Goal: Task Accomplishment & Management: Manage account settings

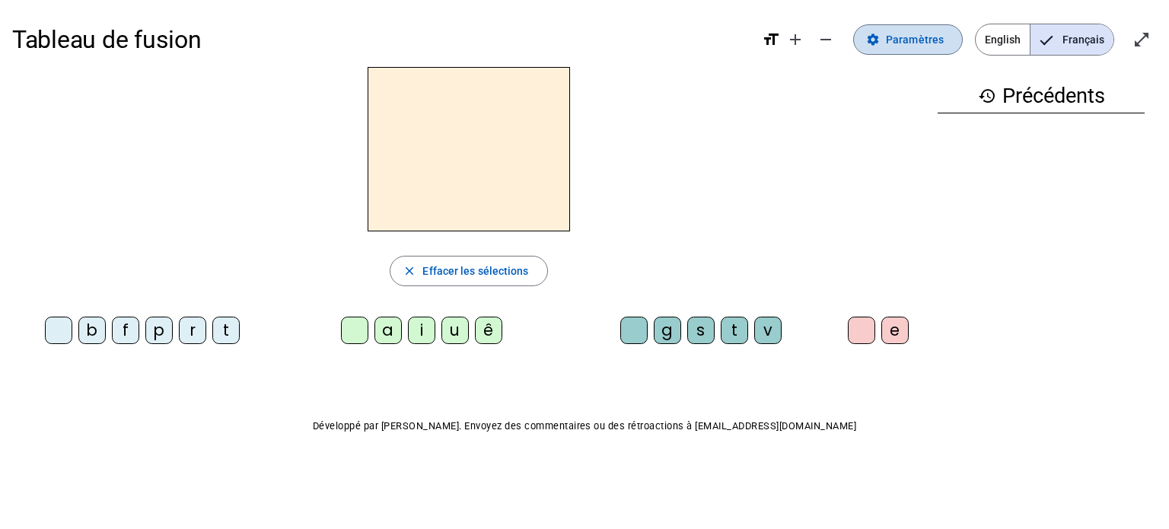
click at [919, 48] on span "Paramètres" at bounding box center [915, 39] width 58 height 18
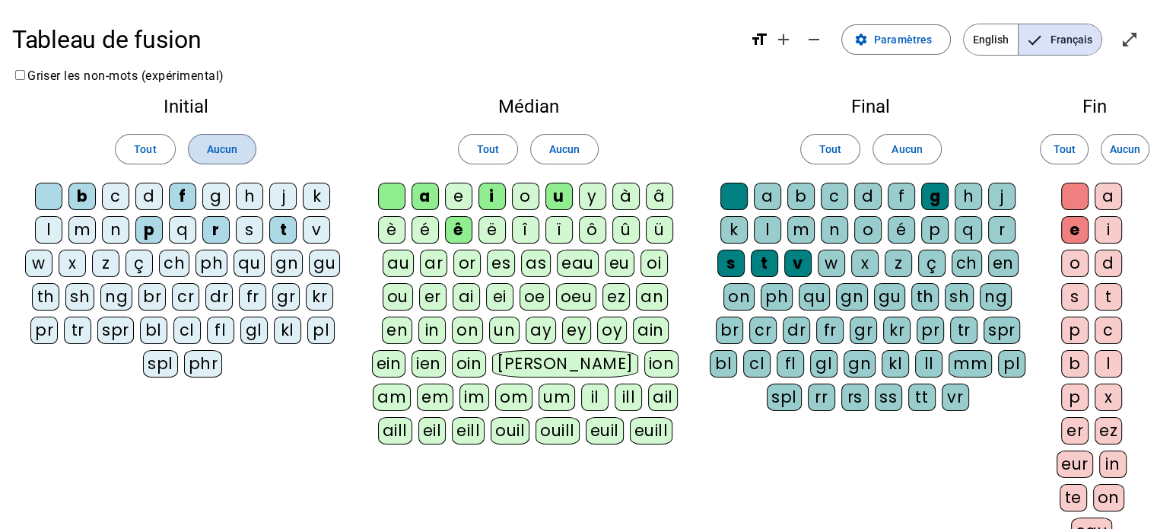
click at [240, 149] on span at bounding box center [222, 149] width 67 height 37
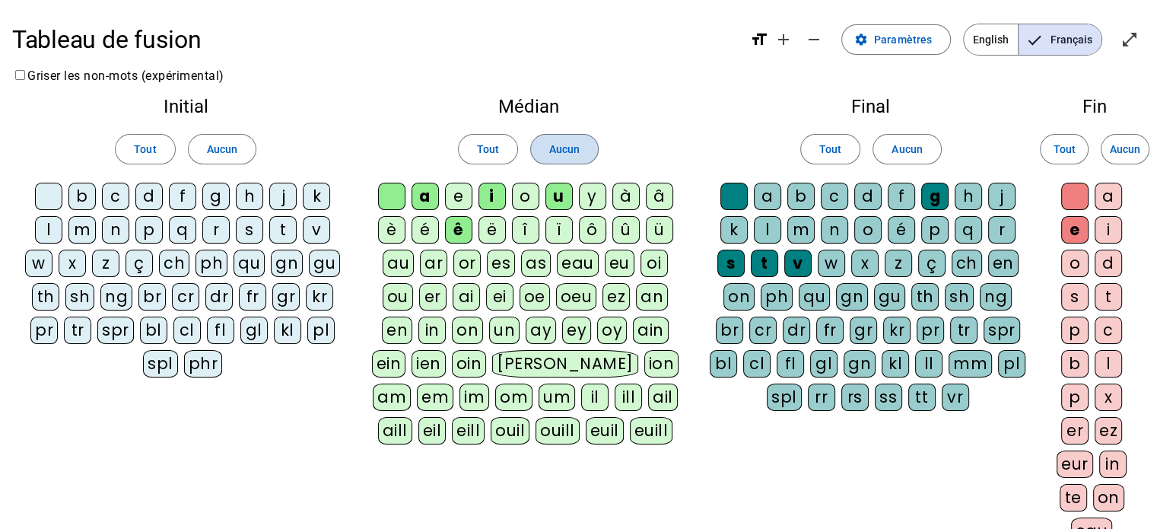
click at [545, 164] on span at bounding box center [564, 149] width 67 height 37
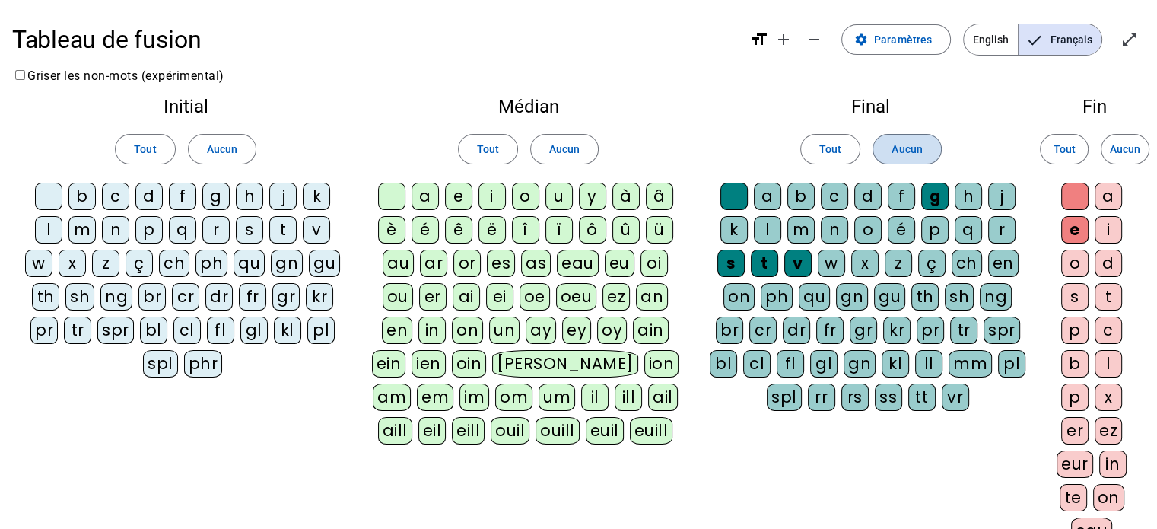
click at [909, 142] on span "Aucun" at bounding box center [907, 149] width 30 height 18
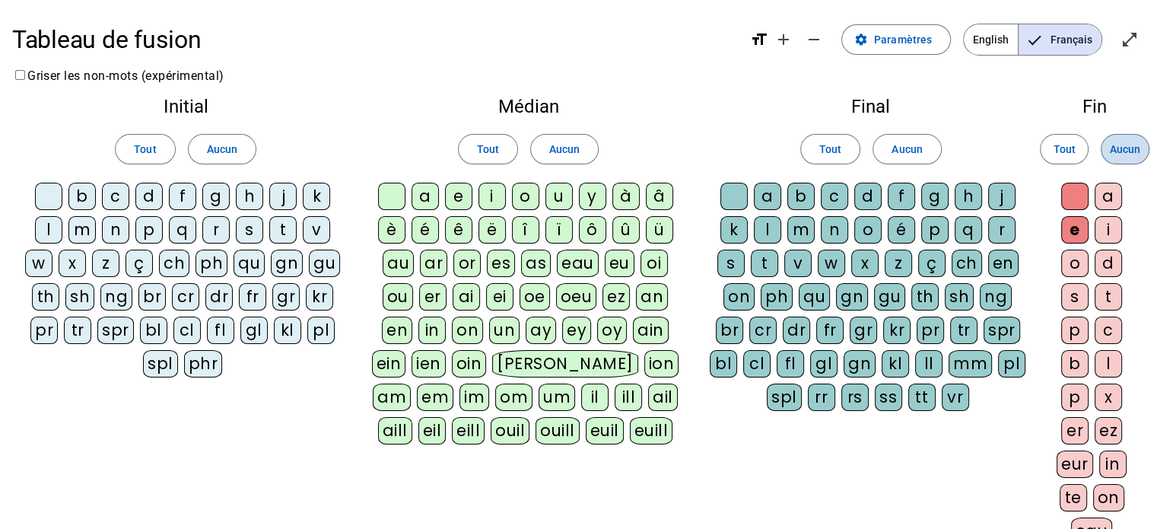
click at [1140, 145] on span "Aucun" at bounding box center [1125, 149] width 30 height 18
click at [55, 221] on div "l" at bounding box center [48, 229] width 27 height 27
click at [429, 190] on div "a" at bounding box center [425, 196] width 27 height 27
click at [291, 227] on div "t" at bounding box center [282, 229] width 27 height 27
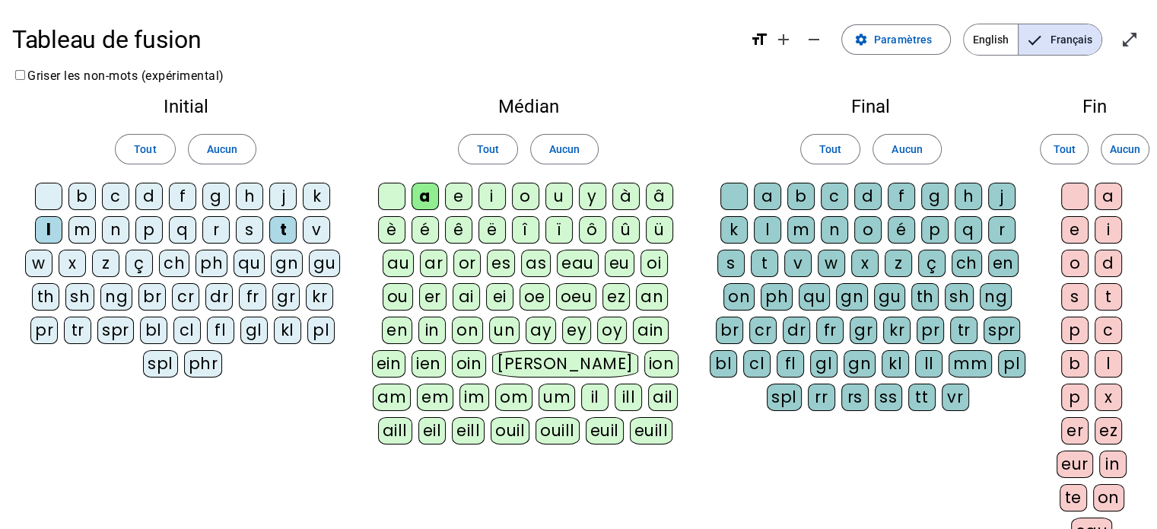
click at [997, 231] on div "r" at bounding box center [1001, 229] width 27 height 27
click at [80, 196] on div "b" at bounding box center [81, 196] width 27 height 27
click at [147, 229] on div "p" at bounding box center [148, 229] width 27 height 27
click at [558, 202] on div "u" at bounding box center [559, 196] width 27 height 27
click at [152, 201] on div "d" at bounding box center [148, 196] width 27 height 27
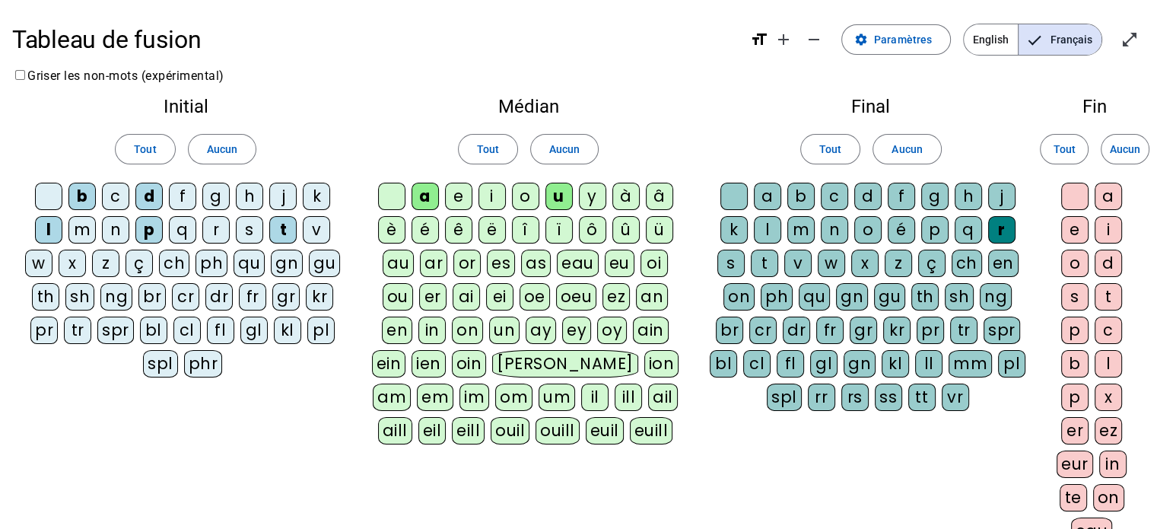
click at [247, 222] on div "s" at bounding box center [249, 229] width 27 height 27
click at [740, 188] on div at bounding box center [733, 196] width 27 height 27
click at [377, 196] on div "a e i o u y à â è é ê ë î ï ô û ü au ar or es as eau eu oi ou er ai ei oe oeu e…" at bounding box center [527, 317] width 313 height 268
click at [390, 194] on div at bounding box center [391, 196] width 27 height 27
click at [49, 189] on div at bounding box center [48, 196] width 27 height 27
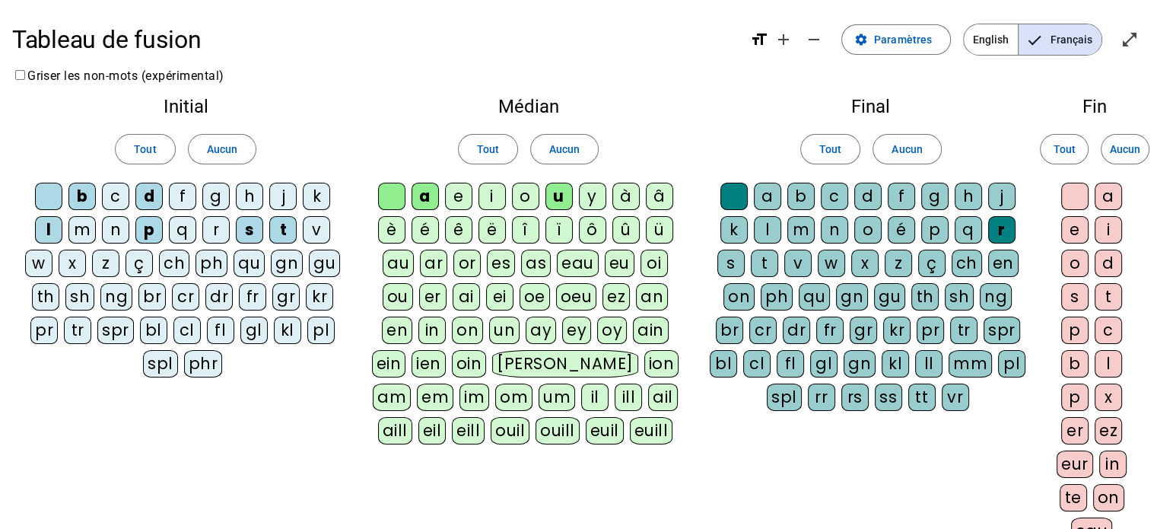
click at [498, 192] on div "i" at bounding box center [492, 196] width 27 height 27
click at [768, 231] on div "l" at bounding box center [767, 229] width 27 height 27
click at [84, 218] on div "m" at bounding box center [81, 229] width 27 height 27
click at [110, 188] on div "c" at bounding box center [115, 196] width 27 height 27
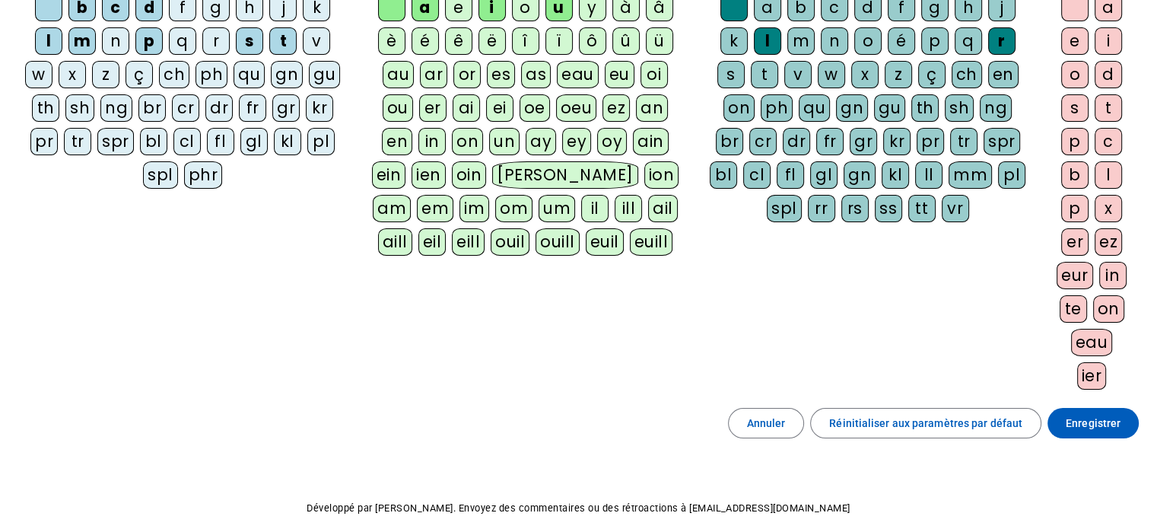
scroll to position [191, 0]
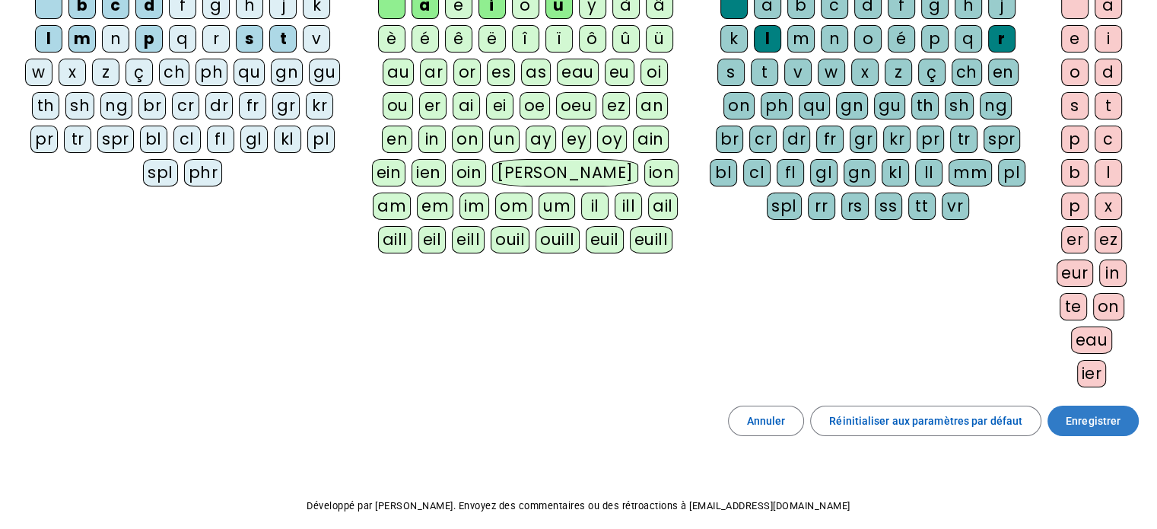
click at [1104, 424] on span "Enregistrer" at bounding box center [1093, 421] width 55 height 18
